Goal: Task Accomplishment & Management: Complete application form

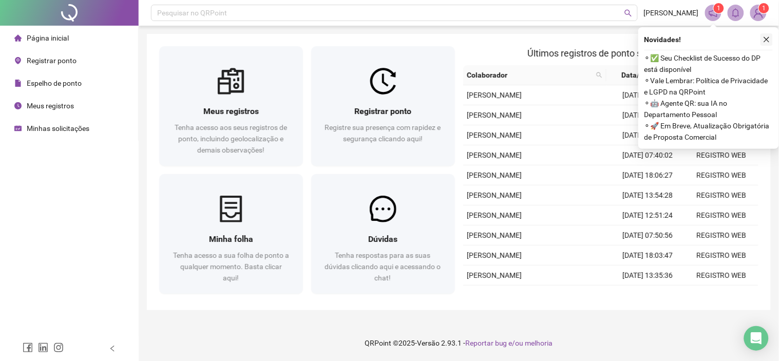
click at [769, 39] on icon "close" at bounding box center [766, 39] width 7 height 7
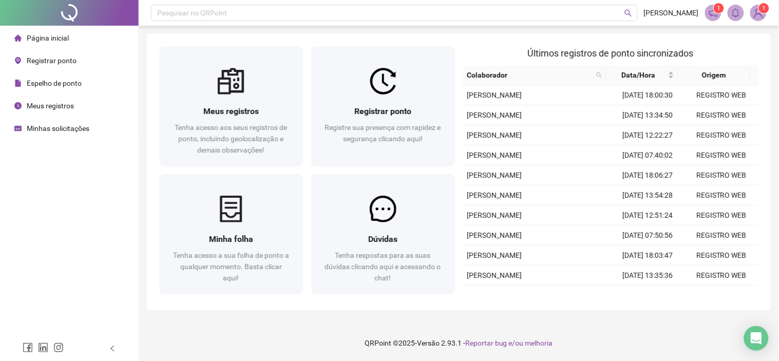
click at [55, 88] on div "Espelho de ponto" at bounding box center [47, 83] width 67 height 21
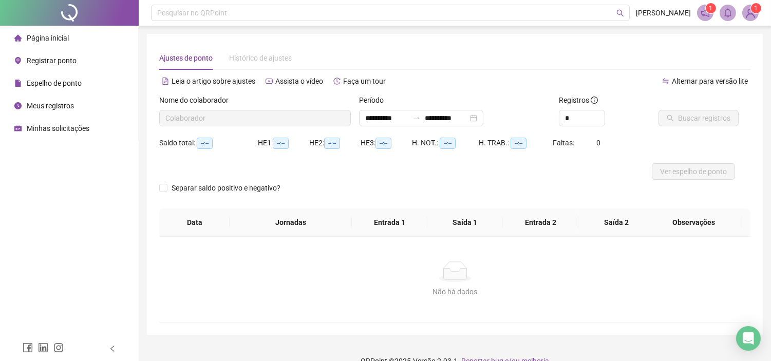
type input "**********"
click at [686, 167] on span "Ver espelho de ponto" at bounding box center [693, 171] width 67 height 11
click at [68, 40] on li "Página inicial" at bounding box center [69, 38] width 134 height 21
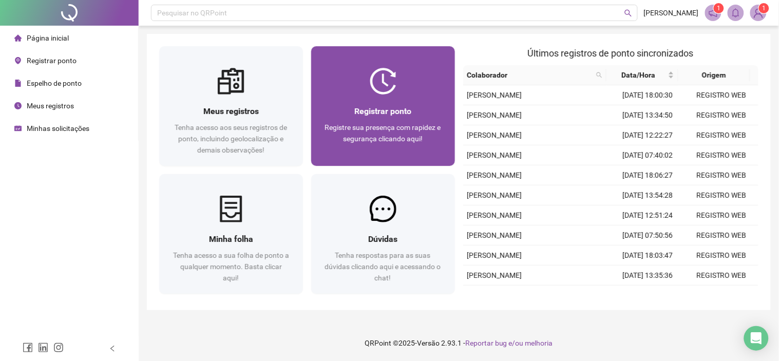
click at [353, 103] on div "Registrar ponto Registre sua presença com rapidez e segurança clicando aqui!" at bounding box center [383, 129] width 144 height 71
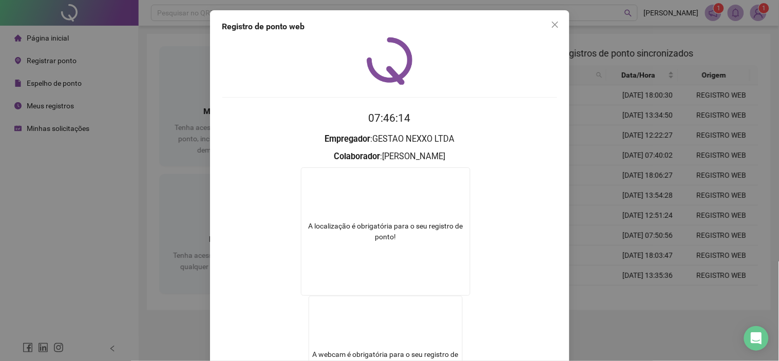
click at [445, 206] on div "A localização é obrigatória para o seu registro de ponto!" at bounding box center [385, 231] width 169 height 128
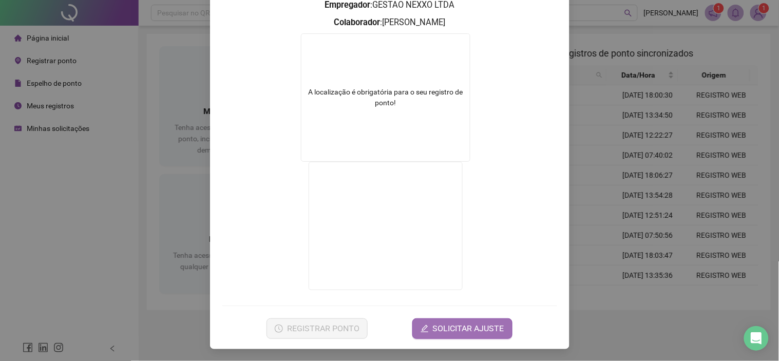
click at [434, 332] on span "SOLICITAR AJUSTE" at bounding box center [468, 328] width 71 height 12
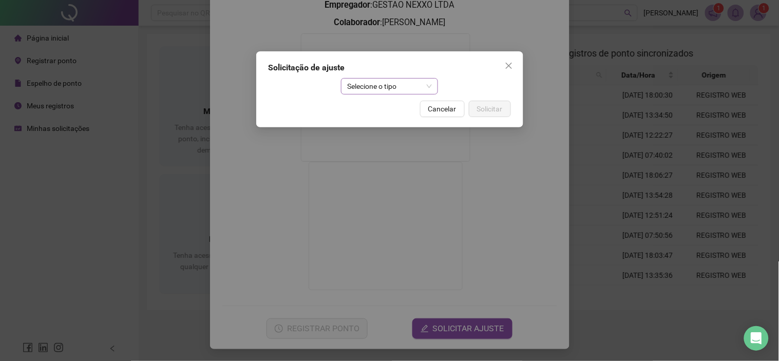
click at [410, 89] on span "Selecione o tipo" at bounding box center [389, 86] width 85 height 15
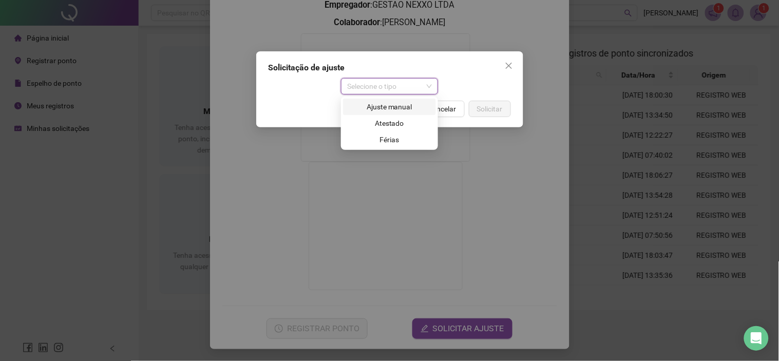
click at [396, 109] on div "Ajuste manual" at bounding box center [389, 106] width 81 height 11
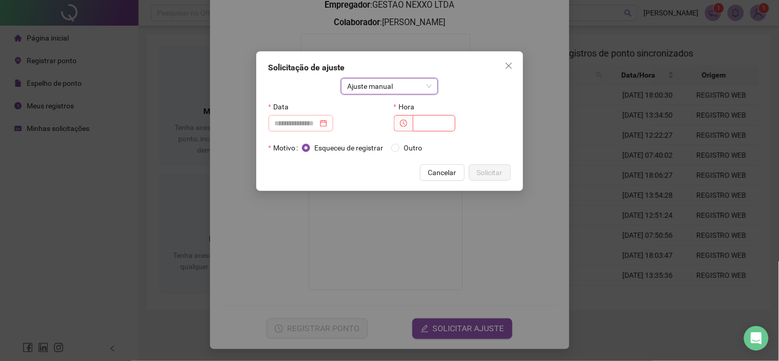
click at [333, 121] on div at bounding box center [300, 123] width 65 height 16
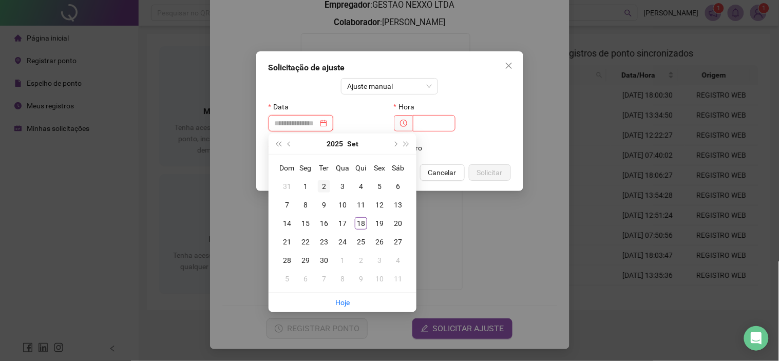
type input "**********"
click at [325, 185] on div "2" at bounding box center [324, 186] width 12 height 12
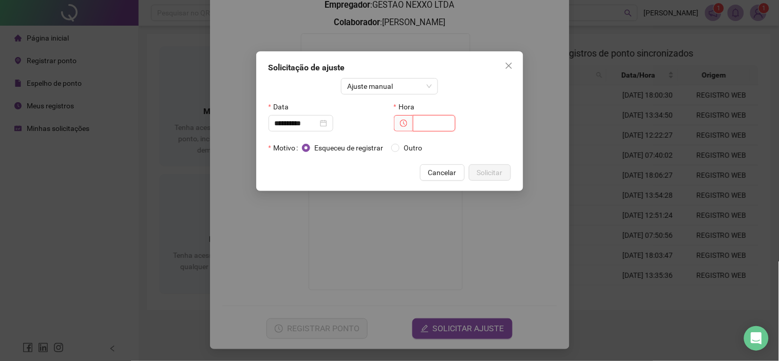
click at [420, 121] on input "text" at bounding box center [434, 123] width 43 height 16
type input "*****"
click at [412, 150] on span "Outro" at bounding box center [412, 147] width 27 height 11
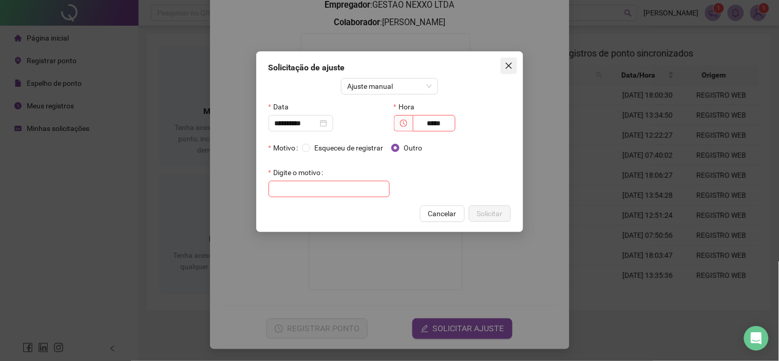
click at [506, 69] on icon "close" at bounding box center [509, 66] width 8 height 8
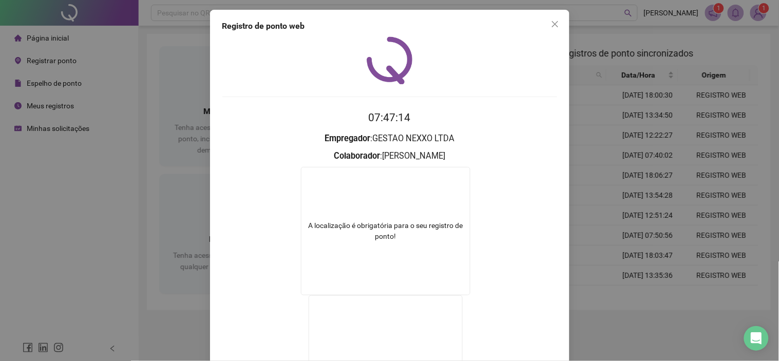
scroll to position [0, 0]
click at [547, 25] on span "Close" at bounding box center [555, 25] width 16 height 8
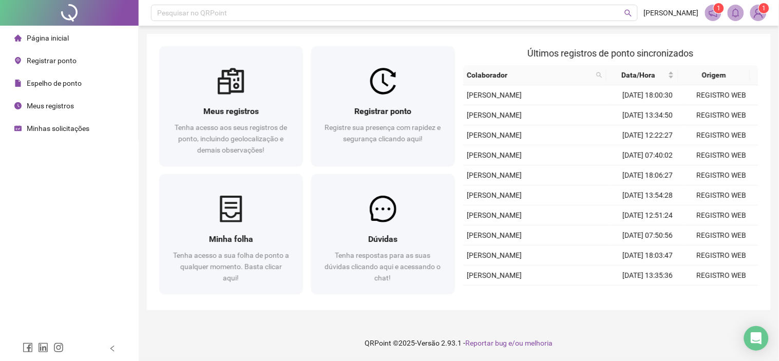
click at [74, 125] on span "Minhas solicitações" at bounding box center [58, 128] width 63 height 8
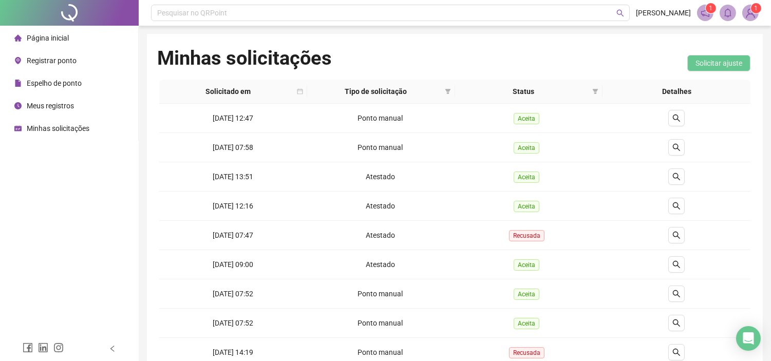
click at [53, 40] on span "Página inicial" at bounding box center [48, 38] width 42 height 8
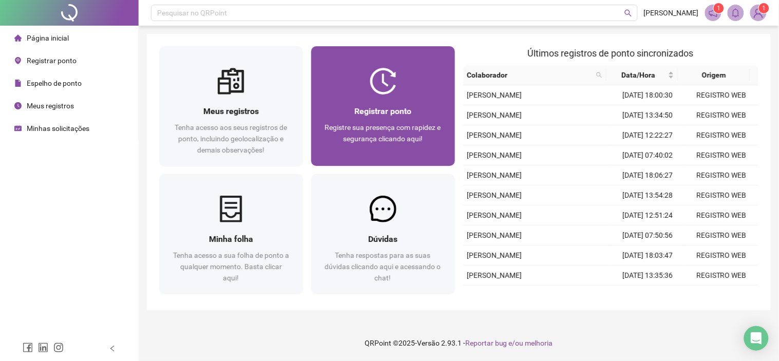
click at [348, 86] on div at bounding box center [383, 81] width 144 height 27
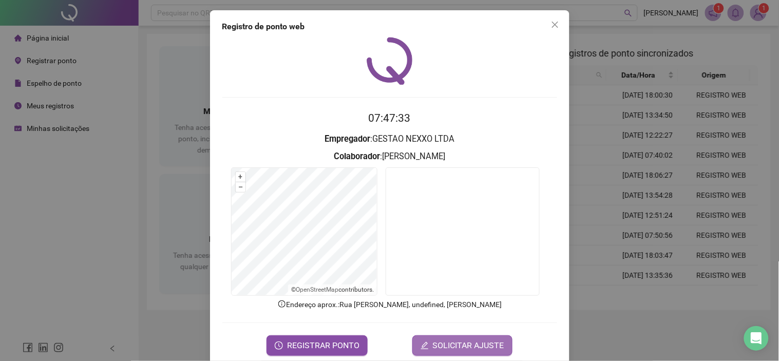
click at [433, 342] on span "SOLICITAR AJUSTE" at bounding box center [468, 345] width 71 height 12
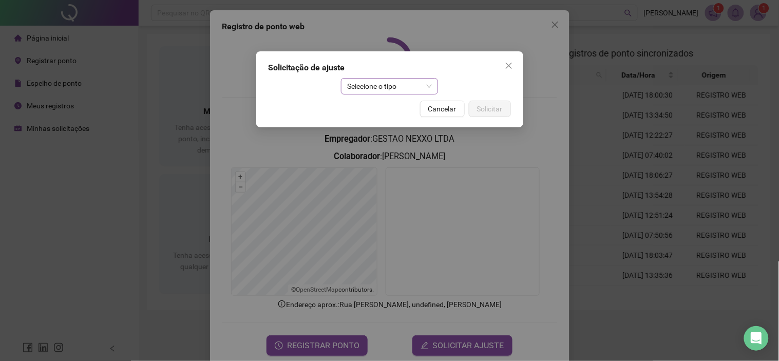
click at [405, 94] on div "Solicitação de ajuste Selecione o tipo Cancelar Solicitar" at bounding box center [389, 89] width 267 height 76
click at [401, 85] on span "Selecione o tipo" at bounding box center [389, 86] width 85 height 15
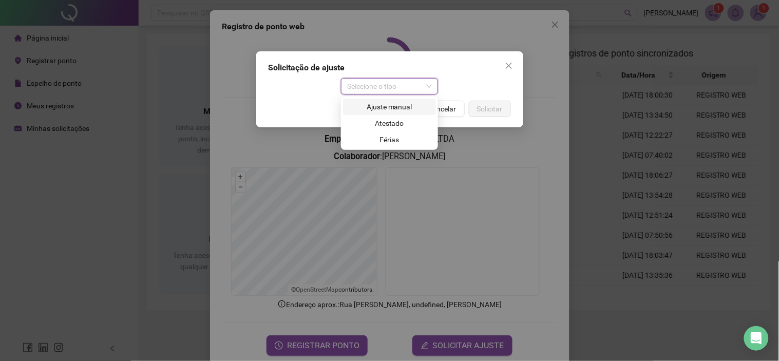
click at [393, 109] on div "Ajuste manual" at bounding box center [389, 106] width 81 height 11
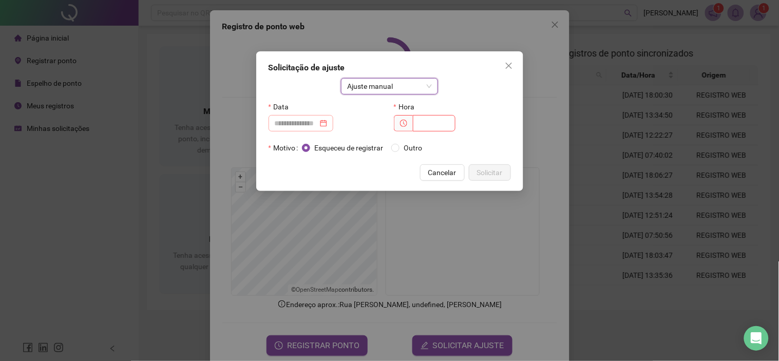
click at [333, 123] on div at bounding box center [300, 123] width 65 height 16
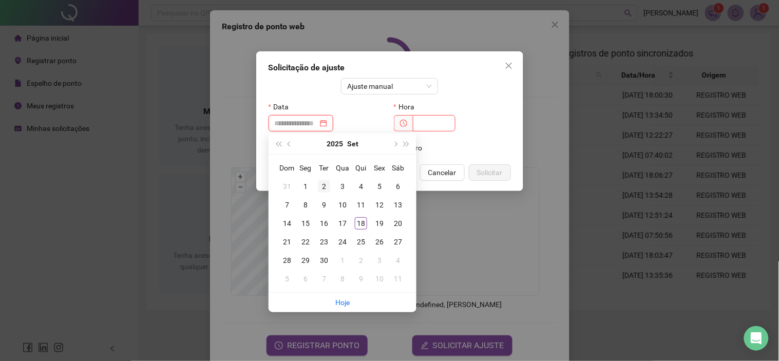
type input "**********"
click at [323, 182] on div "2" at bounding box center [324, 186] width 12 height 12
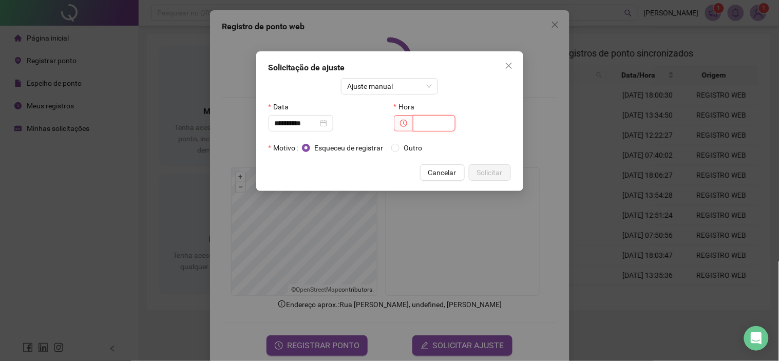
click at [429, 124] on input "text" at bounding box center [434, 123] width 43 height 16
type input "*****"
click at [418, 146] on span "Outro" at bounding box center [412, 147] width 27 height 11
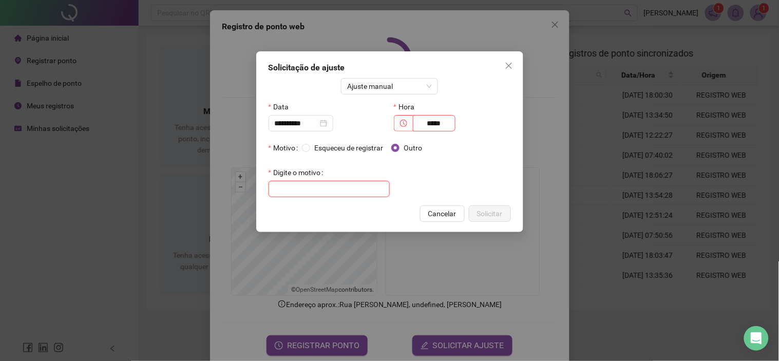
click at [359, 191] on input "text" at bounding box center [328, 189] width 121 height 16
type input "**********"
click at [496, 208] on span "Solicitar" at bounding box center [490, 213] width 26 height 11
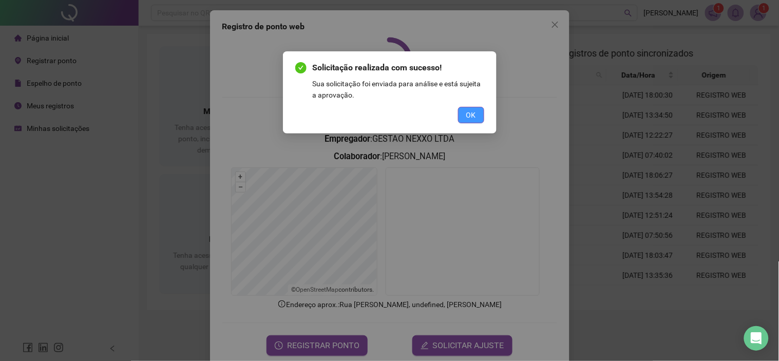
click at [475, 114] on span "OK" at bounding box center [471, 114] width 10 height 11
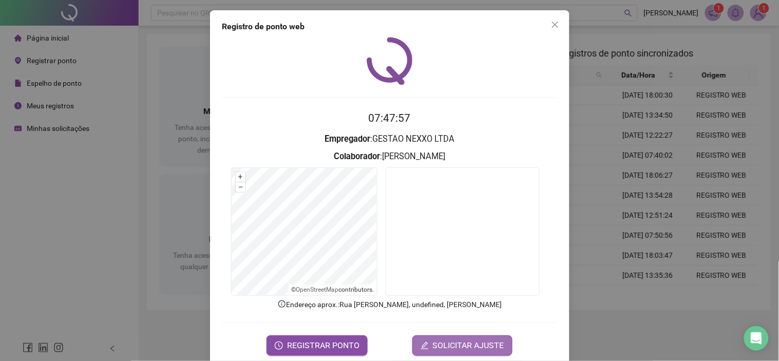
click at [451, 344] on span "SOLICITAR AJUSTE" at bounding box center [468, 345] width 71 height 12
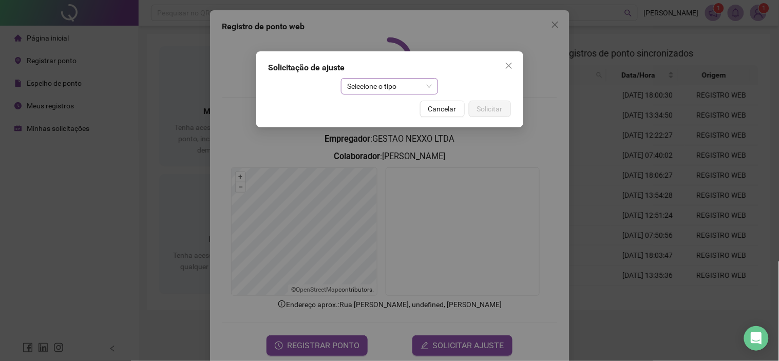
click at [386, 88] on span "Selecione o tipo" at bounding box center [389, 86] width 85 height 15
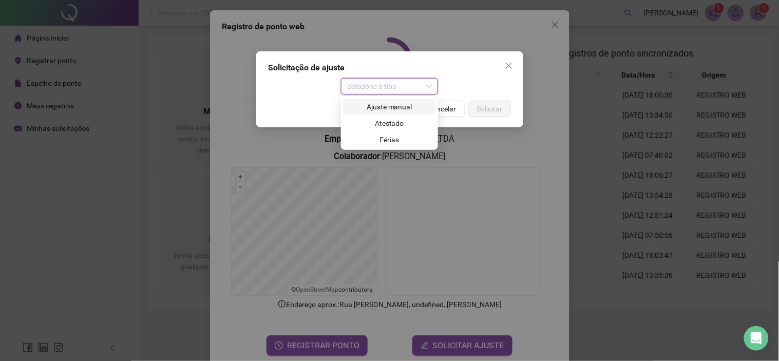
click at [381, 105] on div "Ajuste manual" at bounding box center [389, 106] width 81 height 11
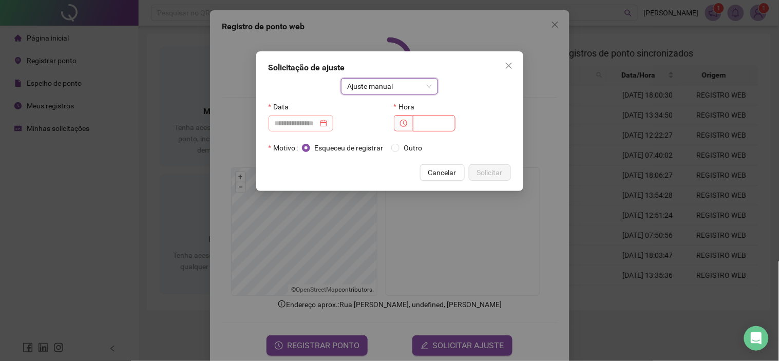
click at [327, 122] on div at bounding box center [301, 123] width 52 height 11
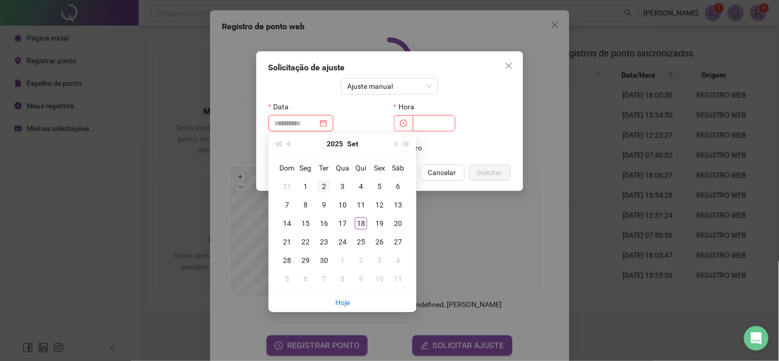
type input "**********"
click at [325, 185] on div "2" at bounding box center [324, 186] width 12 height 12
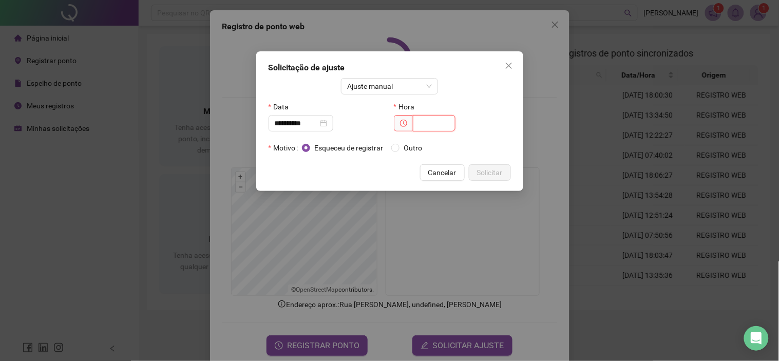
click at [424, 124] on input "text" at bounding box center [434, 123] width 43 height 16
type input "*****"
click at [482, 171] on span "Solicitar" at bounding box center [490, 172] width 26 height 11
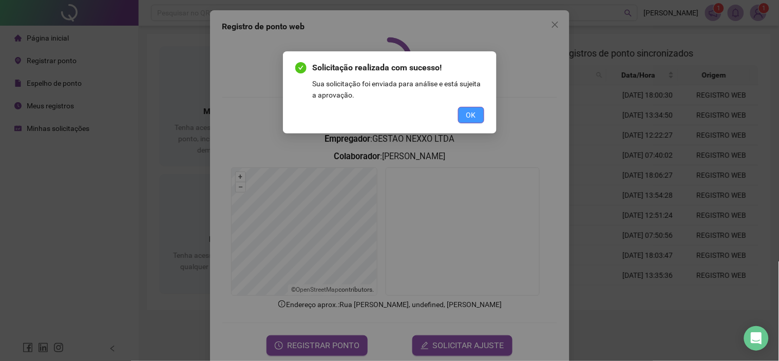
click at [465, 112] on button "OK" at bounding box center [471, 115] width 26 height 16
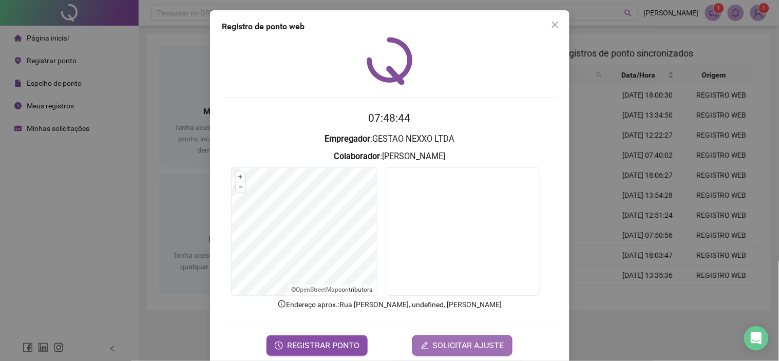
click at [435, 341] on span "SOLICITAR AJUSTE" at bounding box center [468, 345] width 71 height 12
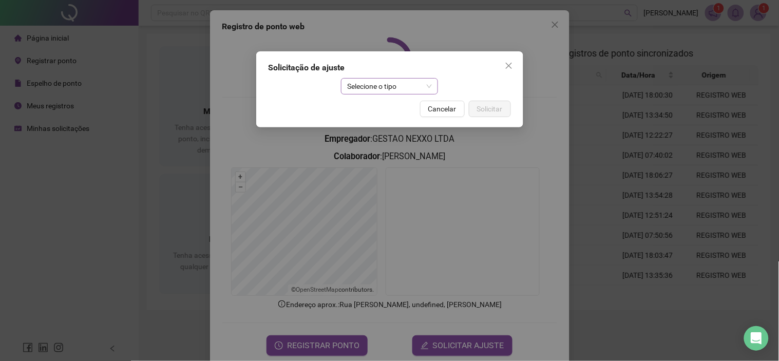
click at [373, 87] on span "Selecione o tipo" at bounding box center [389, 86] width 85 height 15
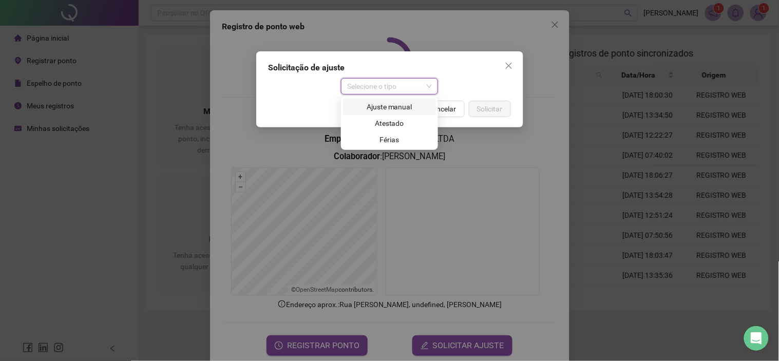
click at [375, 105] on div "Ajuste manual" at bounding box center [389, 106] width 81 height 11
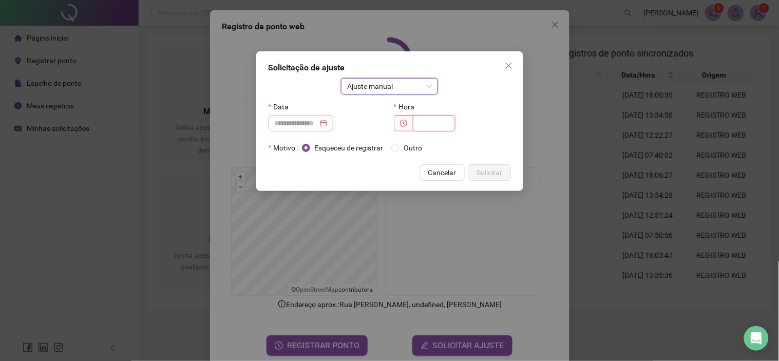
click at [327, 122] on div at bounding box center [301, 123] width 52 height 11
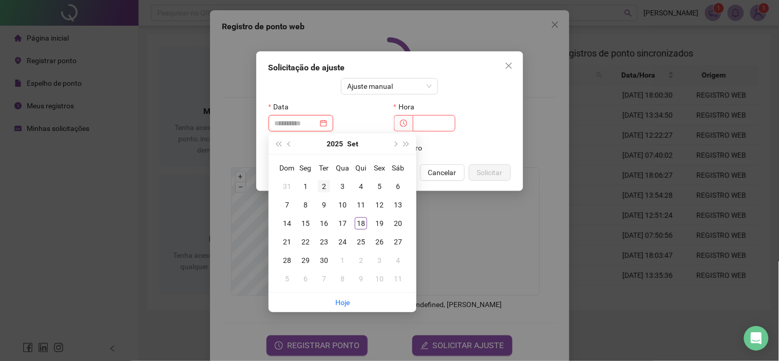
type input "**********"
click at [324, 188] on div "2" at bounding box center [324, 186] width 12 height 12
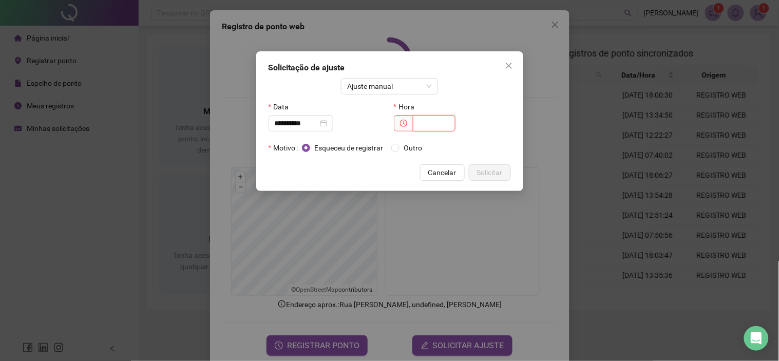
click at [425, 125] on input "text" at bounding box center [434, 123] width 43 height 16
type input "*****"
click at [413, 148] on span "Outro" at bounding box center [412, 147] width 27 height 11
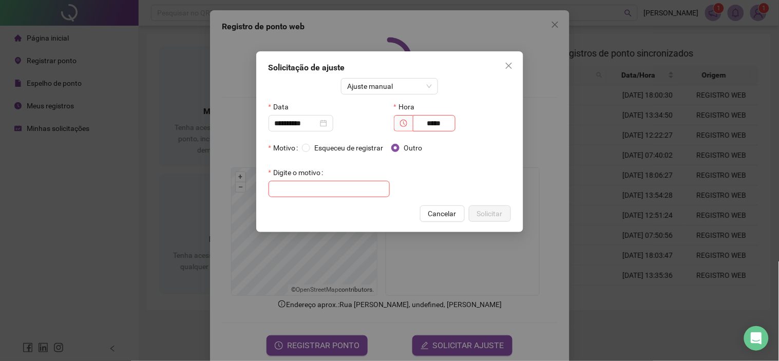
click at [413, 148] on span "Outro" at bounding box center [412, 147] width 27 height 11
click at [352, 191] on input "text" at bounding box center [328, 189] width 121 height 16
type input "*"
type input "**********"
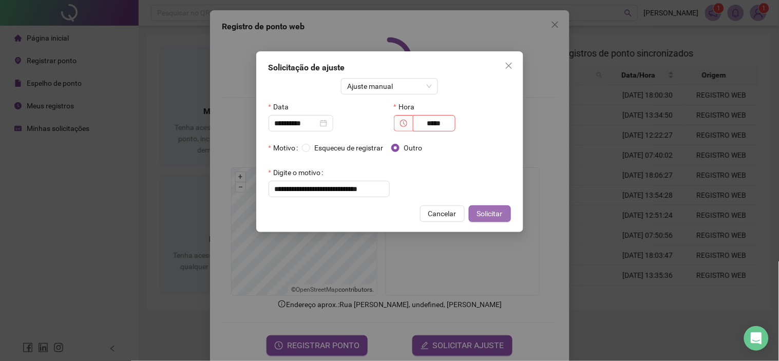
click at [483, 217] on span "Solicitar" at bounding box center [490, 213] width 26 height 11
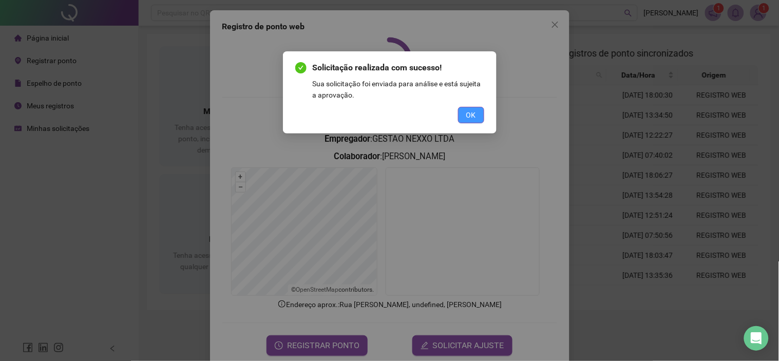
click at [468, 120] on span "OK" at bounding box center [471, 114] width 10 height 11
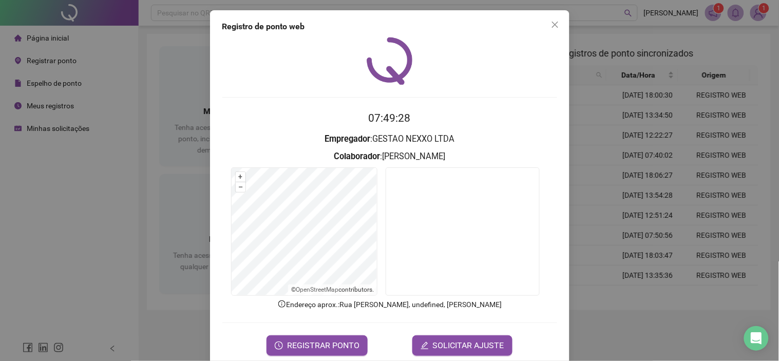
click at [551, 23] on icon "close" at bounding box center [555, 25] width 8 height 8
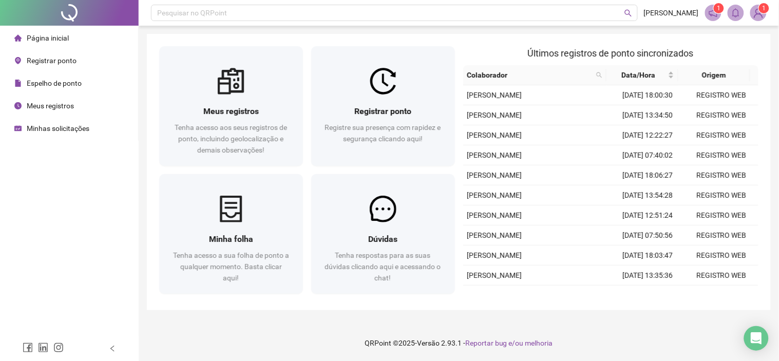
click at [74, 124] on span "Minhas solicitações" at bounding box center [58, 128] width 63 height 8
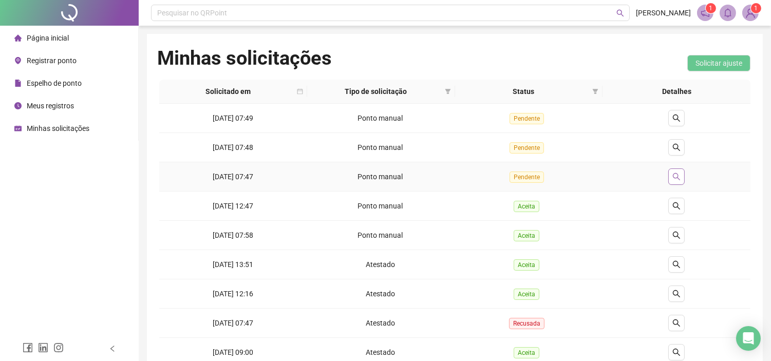
click at [668, 177] on button "button" at bounding box center [676, 176] width 16 height 16
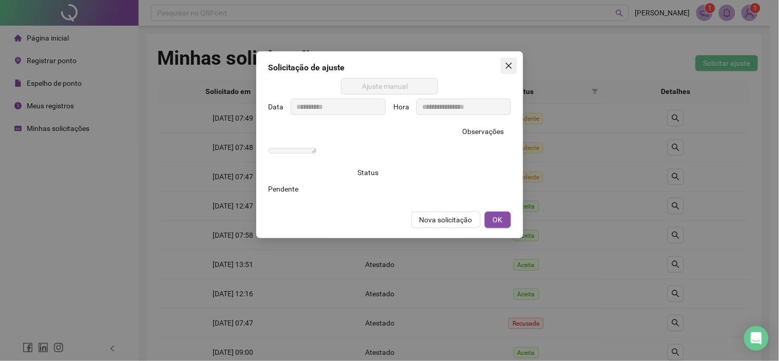
click at [505, 66] on icon "close" at bounding box center [509, 66] width 8 height 8
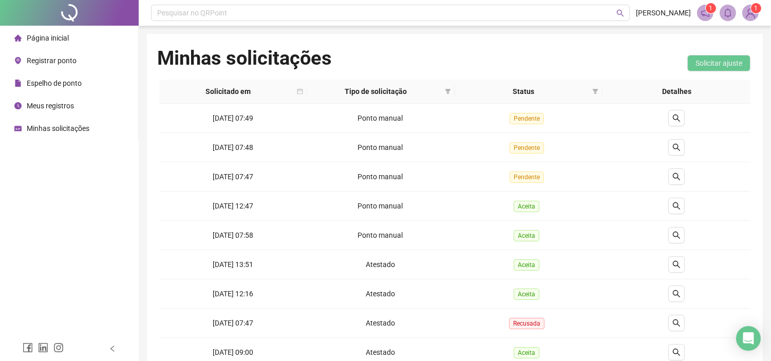
click at [81, 40] on li "Página inicial" at bounding box center [69, 38] width 134 height 21
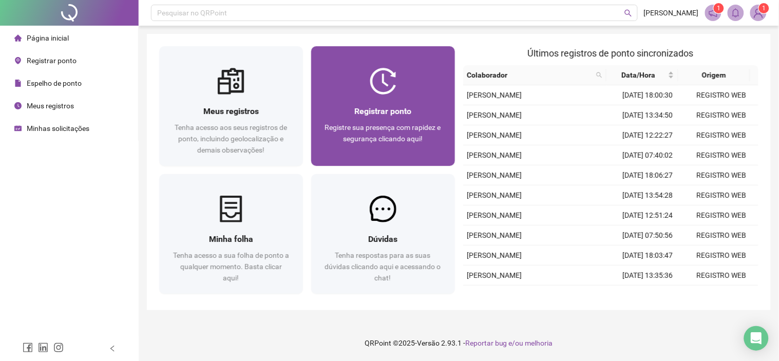
click at [361, 80] on div at bounding box center [383, 81] width 144 height 27
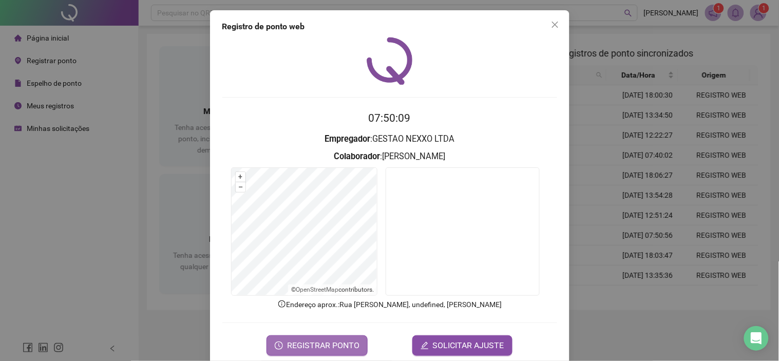
click at [304, 350] on span "REGISTRAR PONTO" at bounding box center [323, 345] width 72 height 12
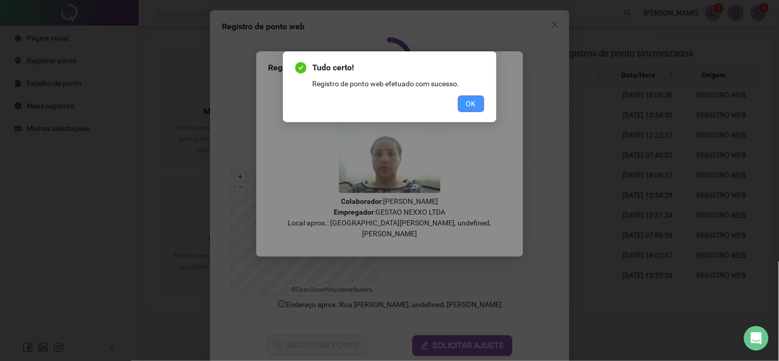
click at [474, 104] on span "OK" at bounding box center [471, 103] width 10 height 11
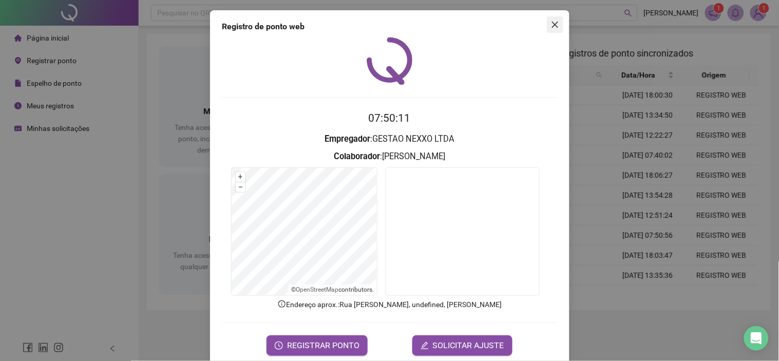
click at [553, 26] on icon "close" at bounding box center [555, 25] width 8 height 8
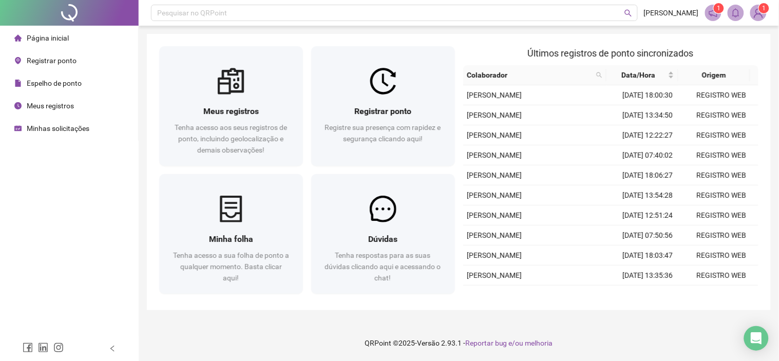
click at [47, 121] on div "Minhas solicitações" at bounding box center [51, 128] width 75 height 21
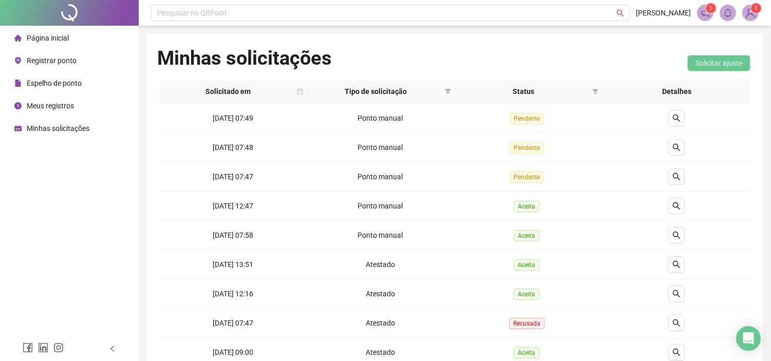
click at [66, 37] on span "Página inicial" at bounding box center [48, 38] width 42 height 8
